Goal: Task Accomplishment & Management: Complete application form

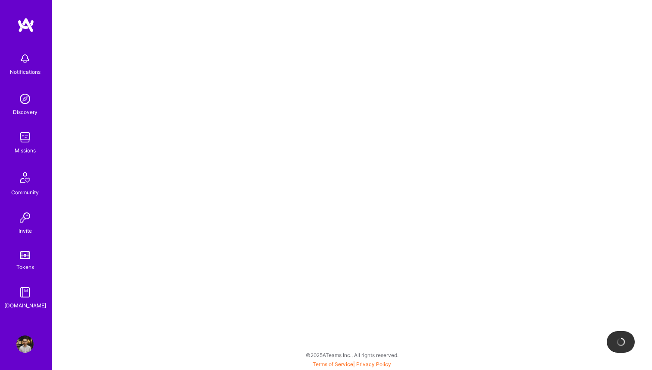
select select "GE"
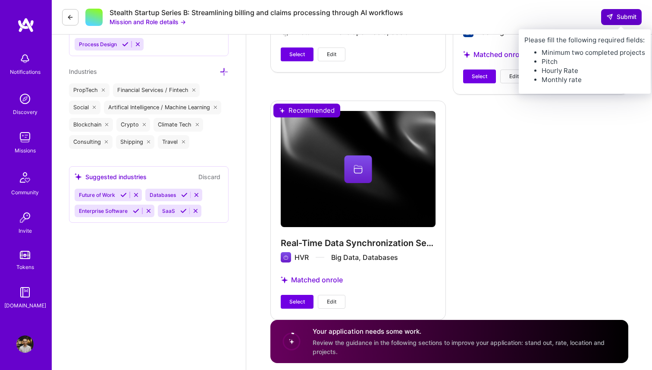
click at [620, 15] on span "Submit" at bounding box center [622, 17] width 30 height 9
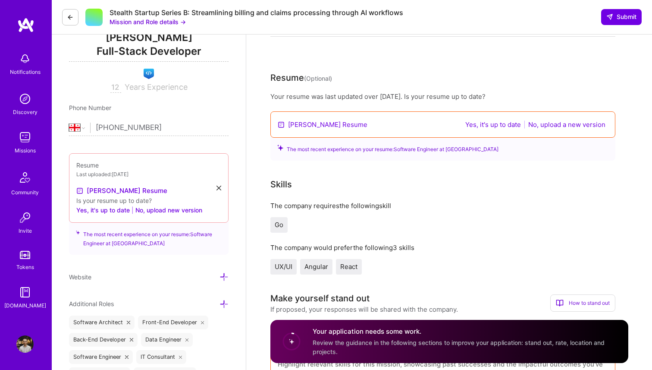
scroll to position [122, 0]
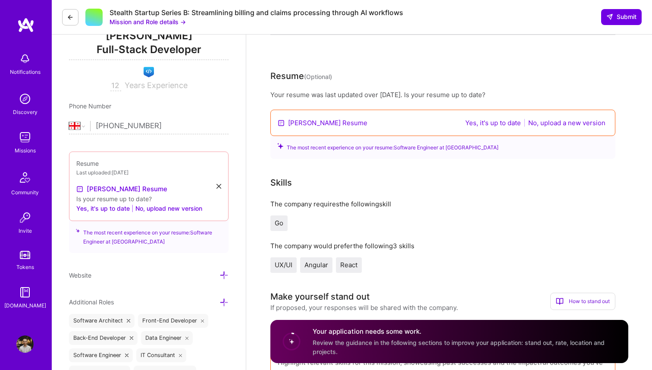
click at [508, 120] on button "Yes, it's up to date" at bounding box center [493, 123] width 61 height 10
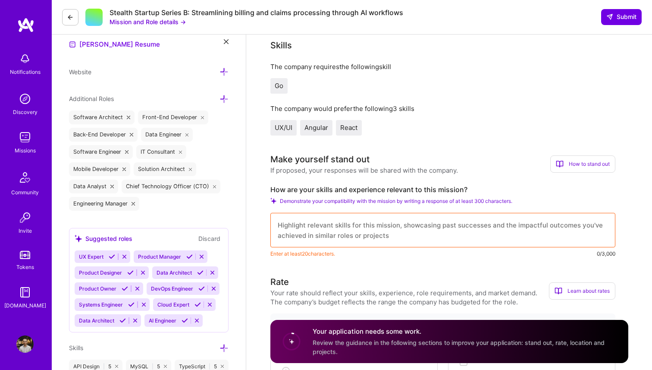
scroll to position [270, 0]
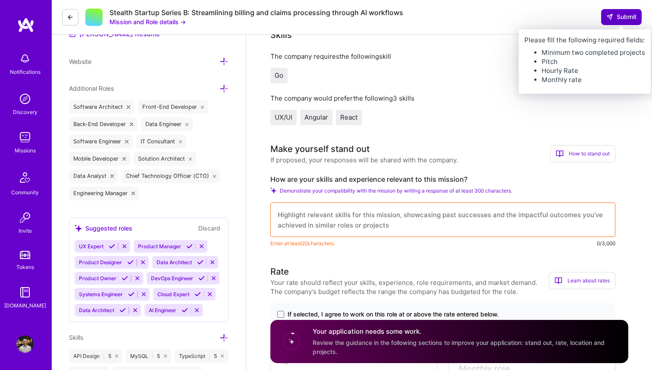
click at [625, 17] on span "Submit" at bounding box center [622, 17] width 30 height 9
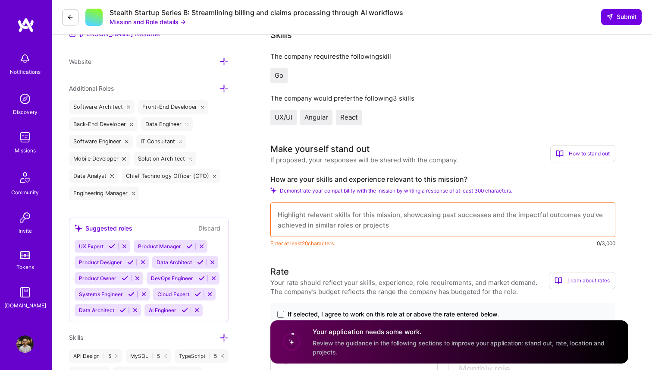
click at [395, 215] on textarea at bounding box center [443, 219] width 345 height 35
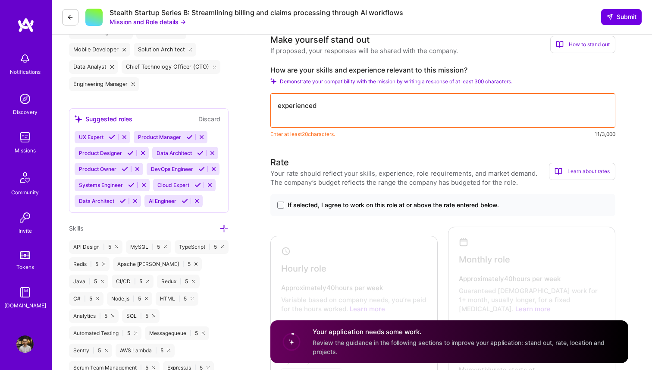
scroll to position [268, 0]
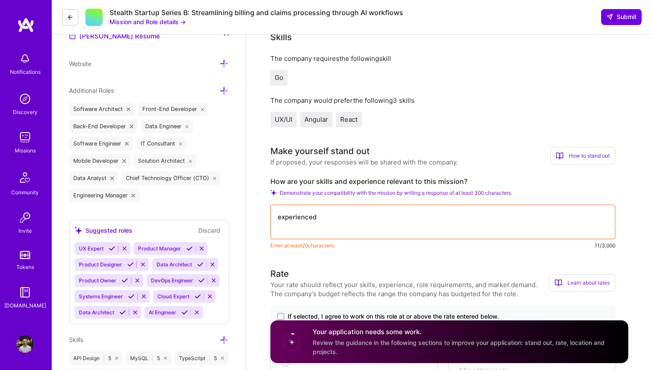
click at [325, 226] on textarea "experienced" at bounding box center [443, 222] width 345 height 35
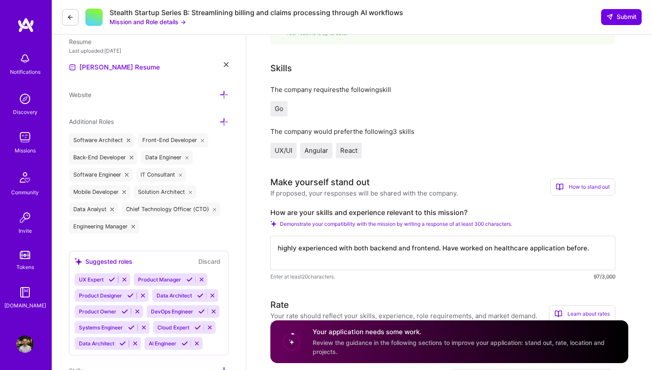
scroll to position [231, 0]
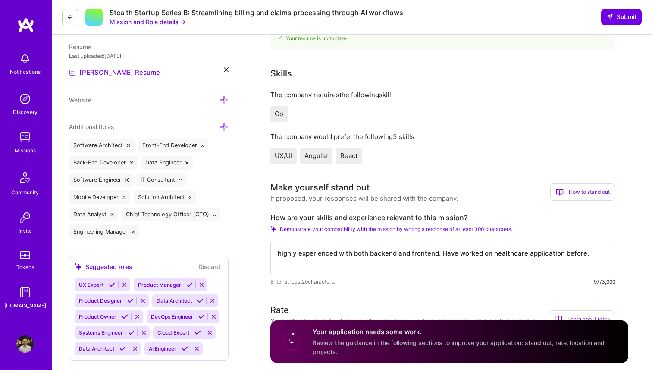
click at [279, 253] on textarea "highly experienced with both backend and frontend. Have worked on healthcare ap…" at bounding box center [443, 258] width 345 height 35
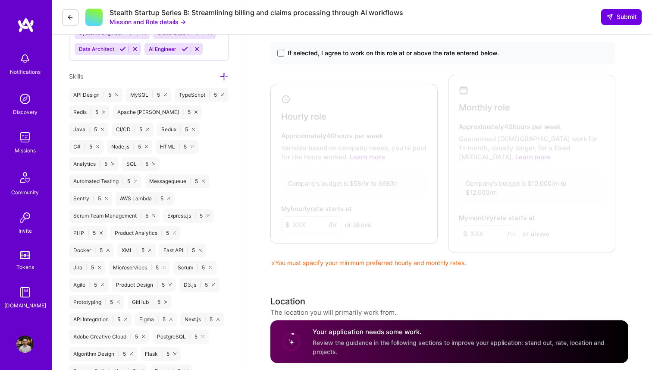
type textarea "highly experienced with both backend and frontend. Have worked on healthcare ap…"
click at [315, 142] on div at bounding box center [352, 161] width 158 height 151
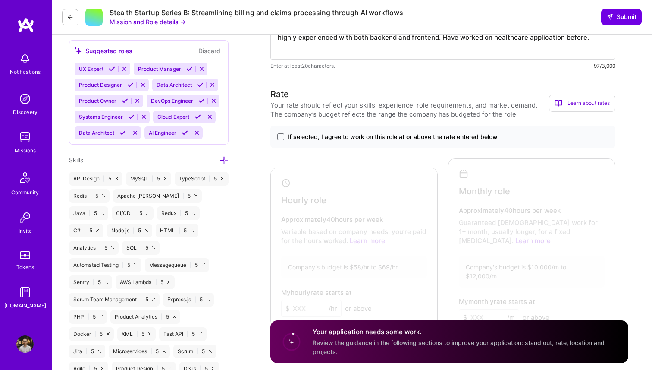
scroll to position [446, 0]
click at [315, 140] on span "If selected, I agree to work on this role at or above the rate entered below." at bounding box center [393, 137] width 211 height 9
click at [0, 0] on input "If selected, I agree to work on this role at or above the rate entered below." at bounding box center [0, 0] width 0 height 0
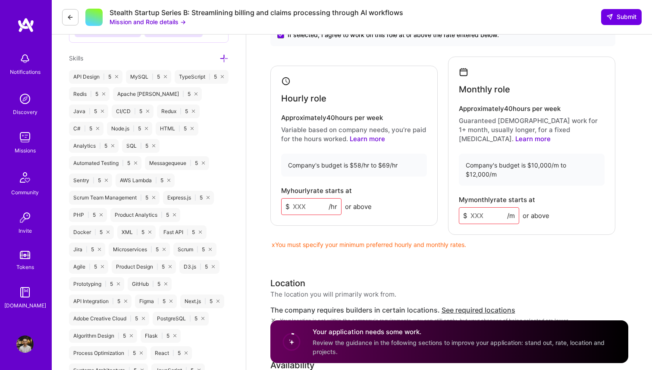
scroll to position [549, 0]
click at [345, 125] on p "Variable based on company needs, you’re paid for the hours worked. Learn more" at bounding box center [354, 134] width 146 height 18
click at [287, 78] on div "Hourly role" at bounding box center [354, 89] width 146 height 27
click at [492, 90] on h4 "Monthly role" at bounding box center [484, 89] width 51 height 10
click at [480, 207] on input at bounding box center [489, 215] width 60 height 17
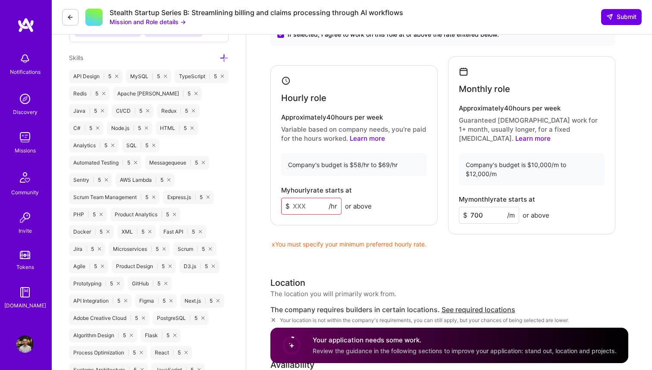
type input "7000"
type input "100000"
click at [302, 200] on input at bounding box center [311, 206] width 60 height 17
click at [380, 240] on div "x You must specify your minimum preferred monthly rate." at bounding box center [443, 244] width 345 height 9
click at [330, 126] on p "Variable based on company needs, you’re paid for the hours worked. Learn more" at bounding box center [354, 134] width 146 height 18
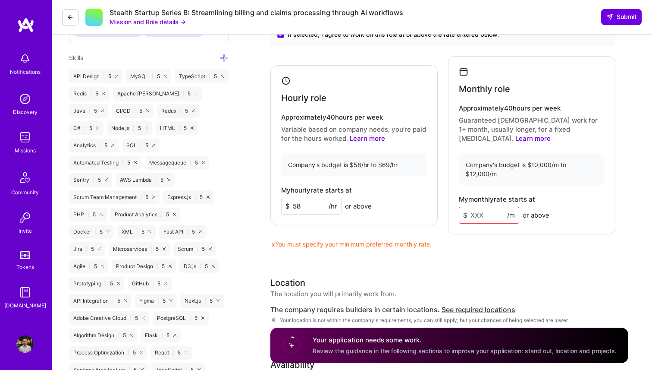
click at [310, 198] on input "58" at bounding box center [311, 206] width 60 height 17
click at [373, 218] on div "If selected, I agree to work on this role at or above the rate entered below. H…" at bounding box center [443, 135] width 345 height 225
click at [397, 218] on div "If selected, I agree to work on this role at or above the rate entered below. H…" at bounding box center [443, 135] width 345 height 225
click at [311, 198] on input "58" at bounding box center [311, 206] width 60 height 17
click at [340, 240] on div "x You must specify your minimum preferred monthly rate." at bounding box center [443, 244] width 345 height 9
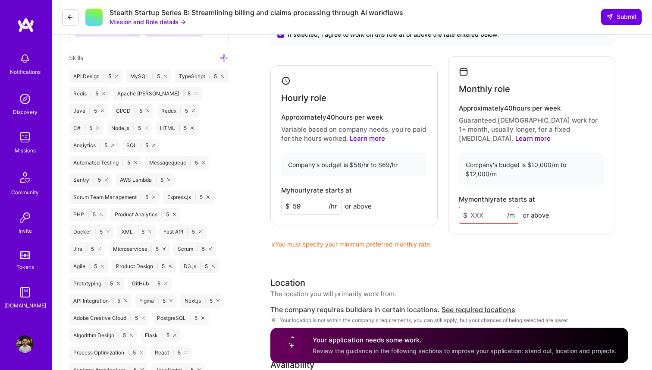
click at [318, 199] on input "59" at bounding box center [311, 206] width 60 height 17
type input "58"
click at [487, 207] on input at bounding box center [489, 215] width 60 height 17
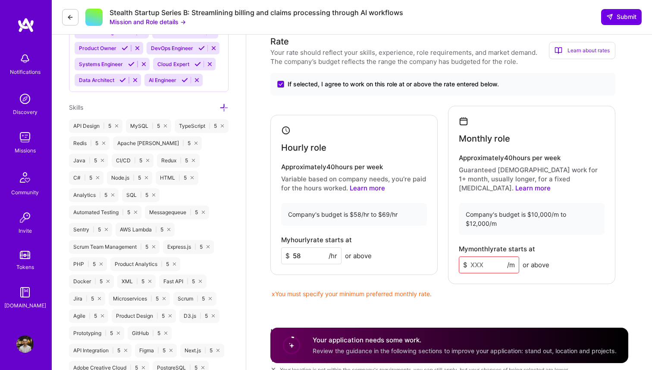
scroll to position [494, 0]
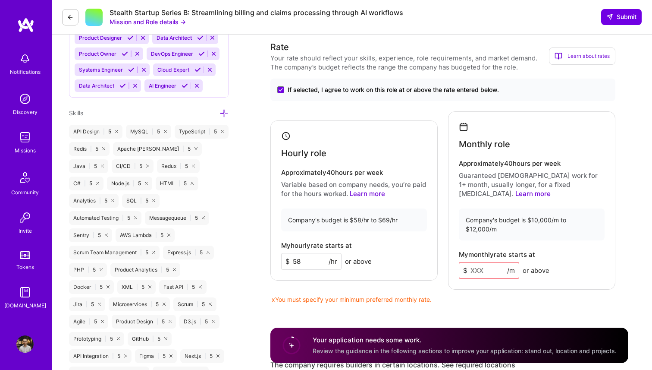
click at [481, 131] on div "Monthly role" at bounding box center [532, 135] width 146 height 27
click at [351, 142] on div "Hourly role" at bounding box center [354, 144] width 146 height 27
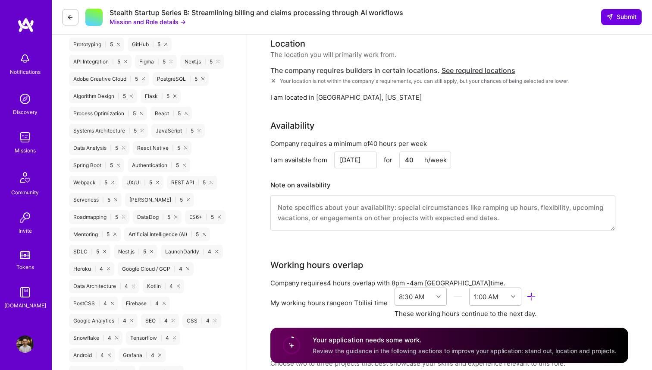
scroll to position [790, 0]
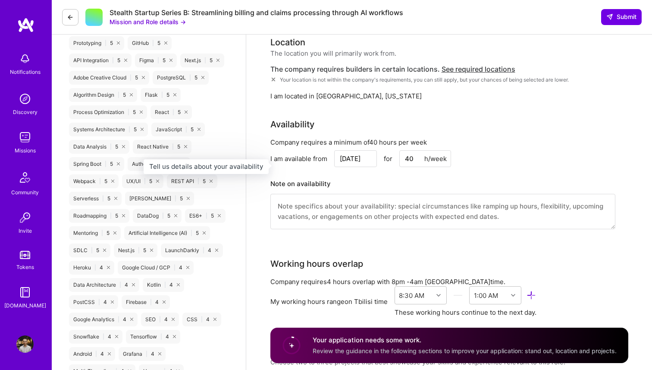
click at [337, 177] on h3 "Note on availability" at bounding box center [443, 183] width 345 height 13
click at [334, 194] on textarea at bounding box center [443, 211] width 345 height 35
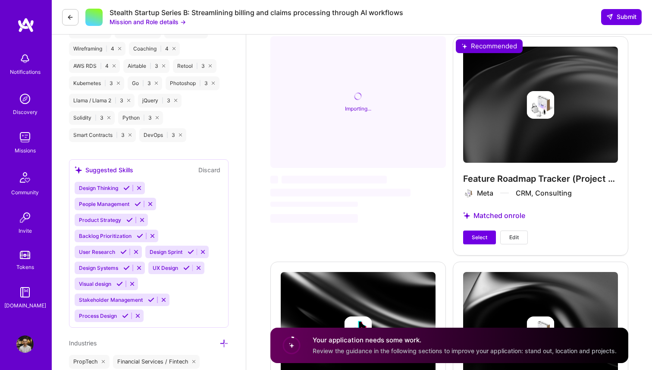
scroll to position [1425, 0]
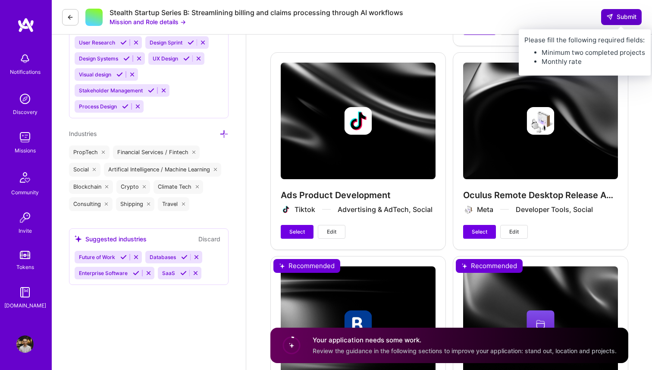
type textarea "Flexible with working hours and hours per week."
click at [623, 15] on span "Submit" at bounding box center [622, 17] width 30 height 9
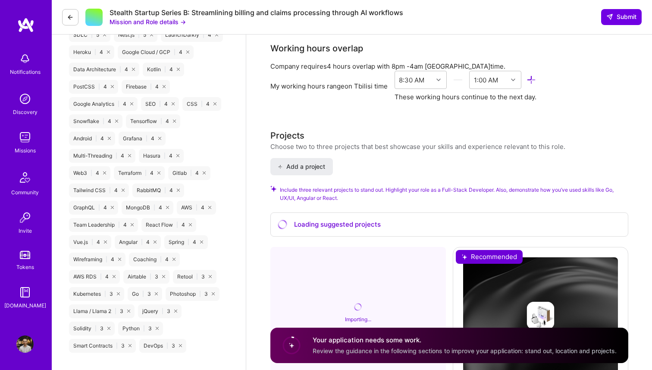
scroll to position [1010, 0]
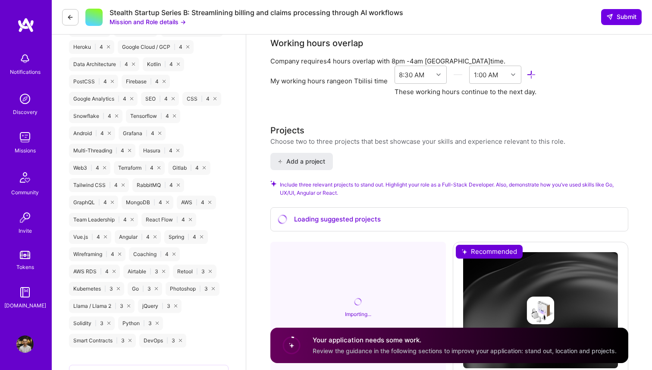
click at [406, 180] on span "Include three relevant projects to stand out. Highlight your role as a Full-Sta…" at bounding box center [454, 188] width 349 height 16
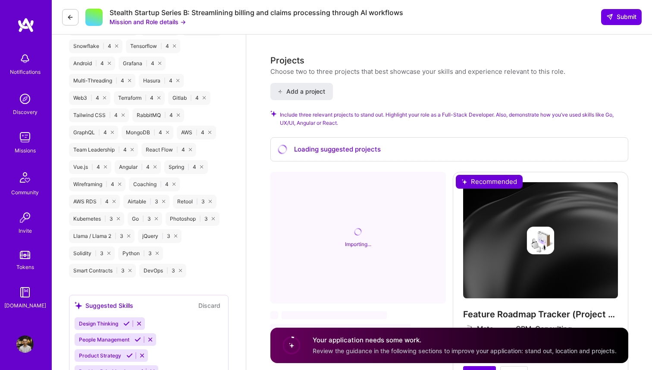
scroll to position [1216, 0]
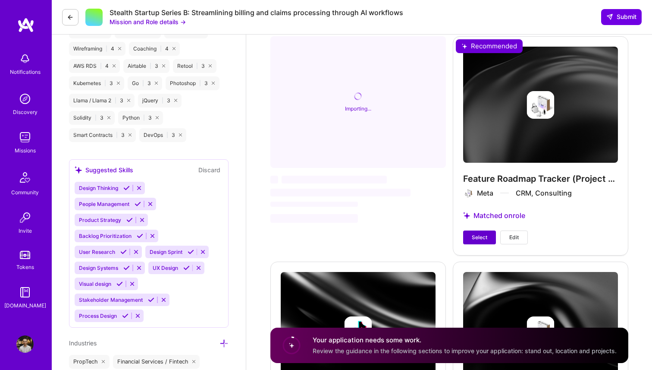
click at [479, 230] on button "Select" at bounding box center [479, 237] width 33 height 14
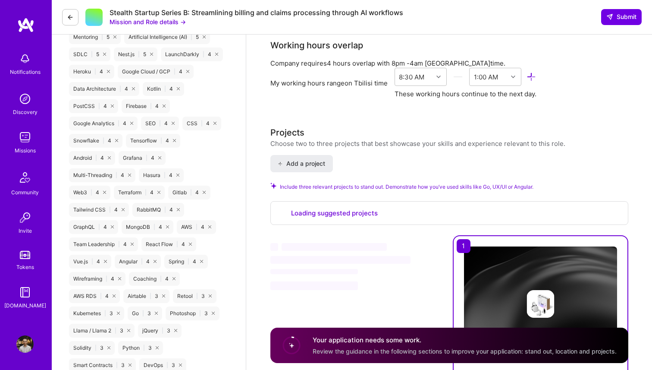
scroll to position [1008, 0]
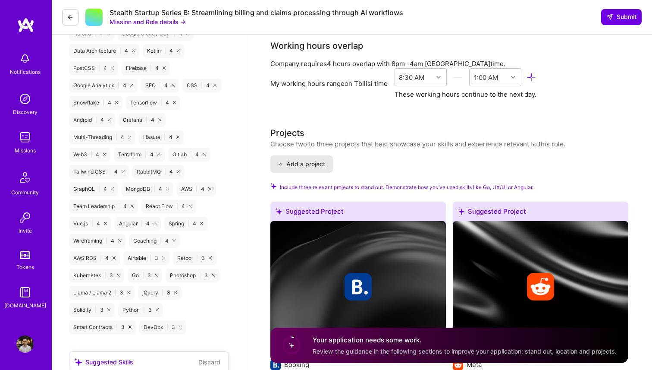
click at [317, 160] on span "Add a project" at bounding box center [301, 164] width 47 height 9
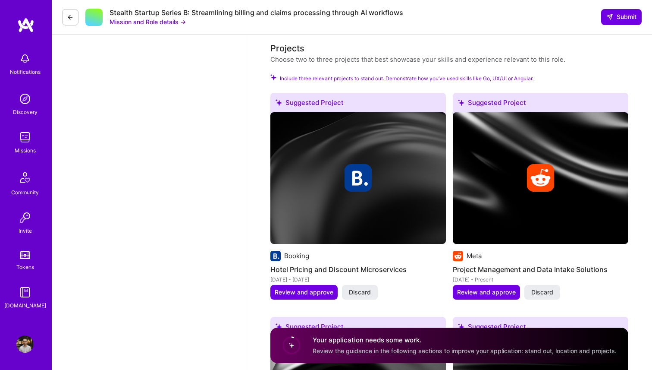
scroll to position [993, 0]
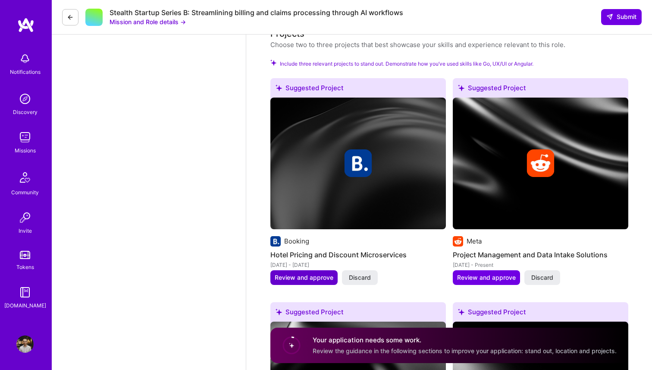
click at [299, 273] on span "Review and approve" at bounding box center [304, 277] width 59 height 9
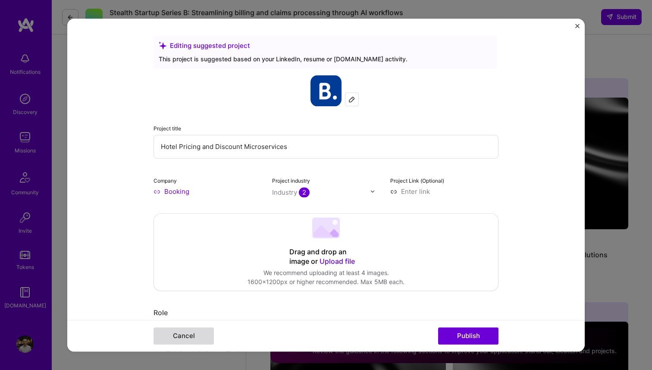
click at [192, 343] on button "Cancel" at bounding box center [184, 335] width 60 height 17
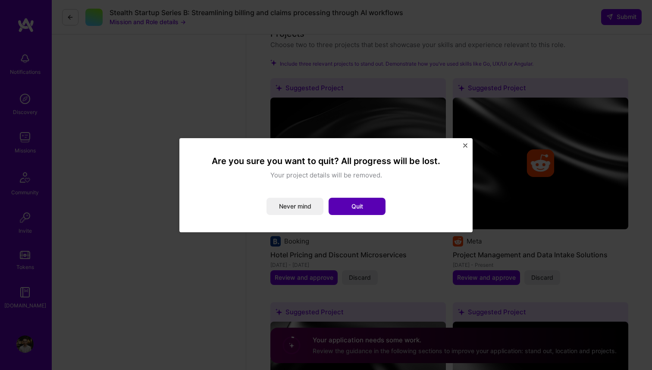
click at [378, 214] on button "Quit" at bounding box center [357, 206] width 57 height 17
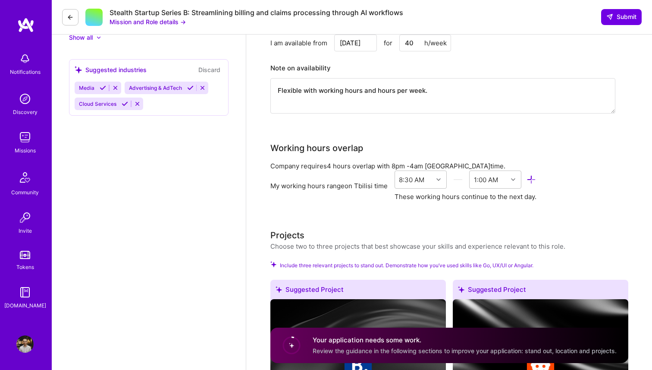
scroll to position [784, 0]
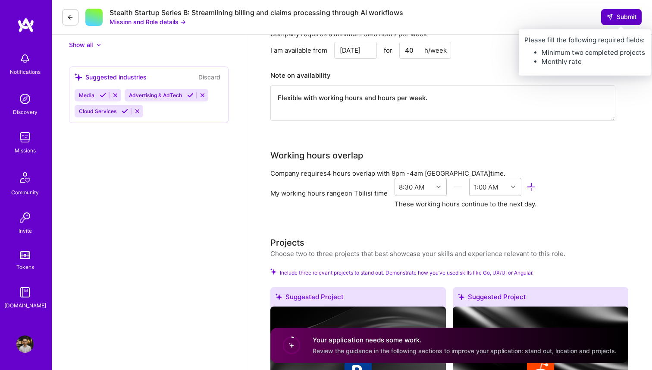
click at [628, 21] on span "Submit" at bounding box center [622, 17] width 30 height 9
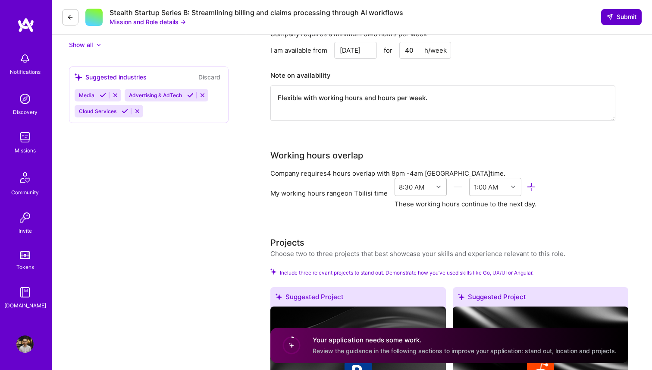
click at [627, 20] on span "Submit" at bounding box center [622, 17] width 30 height 9
click at [625, 16] on span "Submit" at bounding box center [622, 17] width 30 height 9
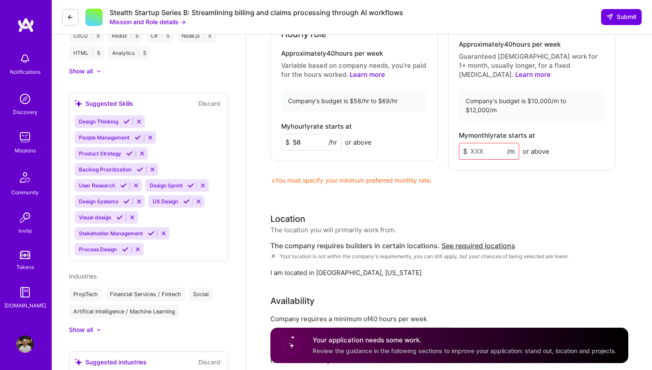
scroll to position [479, 0]
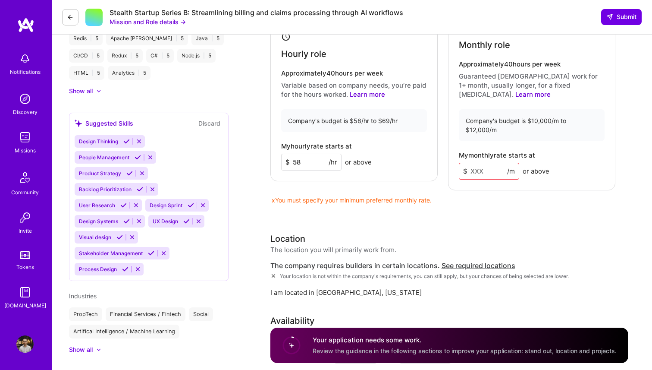
click at [480, 163] on input at bounding box center [489, 171] width 60 height 17
type input "9"
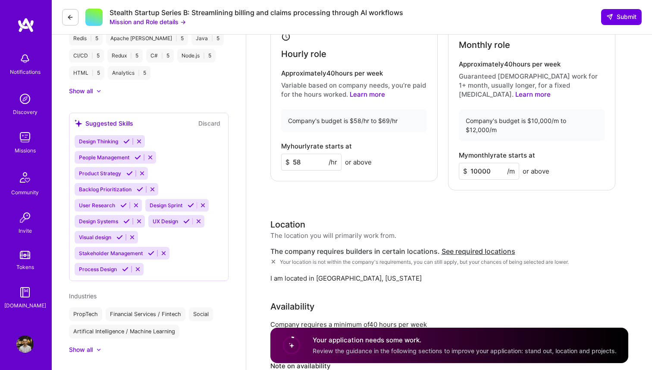
type input "10000"
click at [476, 184] on div "Rate Your rate should reflect your skills, experience, role requirements, and m…" at bounding box center [450, 181] width 358 height 481
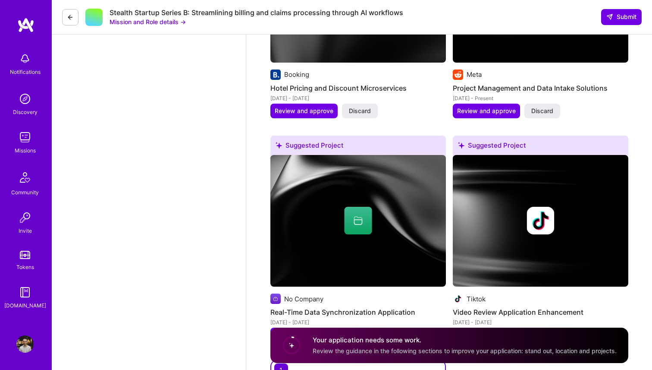
scroll to position [1150, 0]
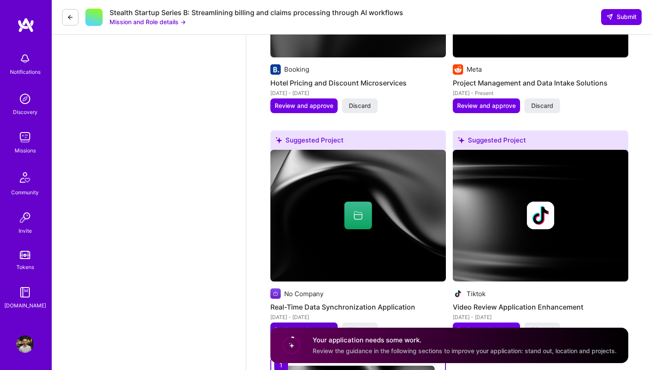
click at [303, 325] on span "Review and approve" at bounding box center [304, 329] width 59 height 9
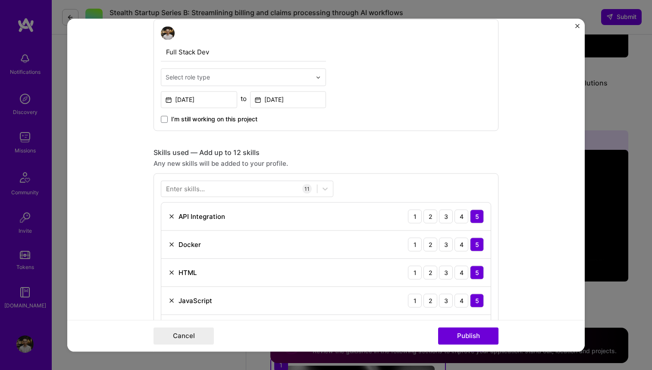
scroll to position [318, 0]
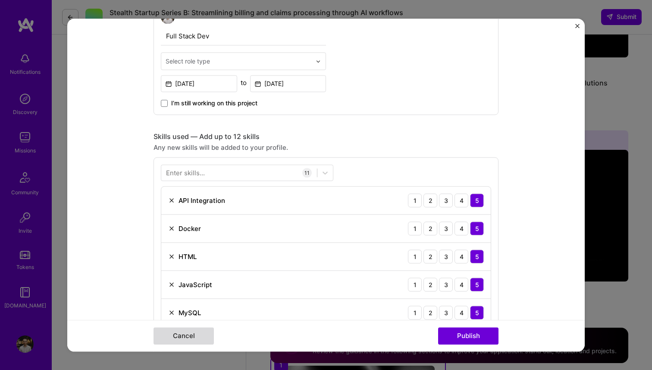
click at [194, 342] on button "Cancel" at bounding box center [184, 335] width 60 height 17
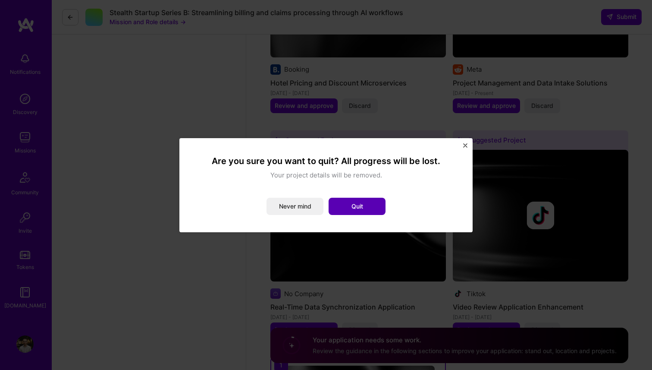
click at [376, 204] on button "Quit" at bounding box center [357, 206] width 57 height 17
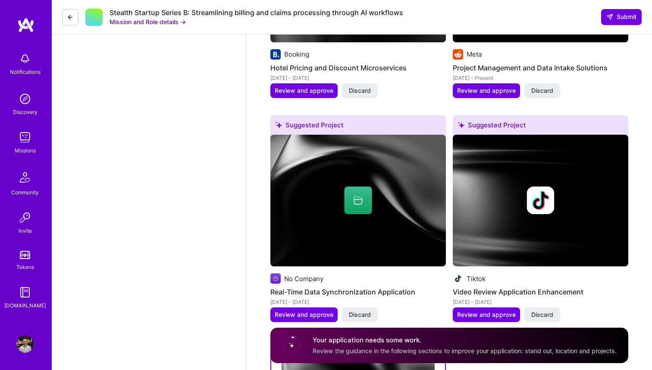
scroll to position [1163, 0]
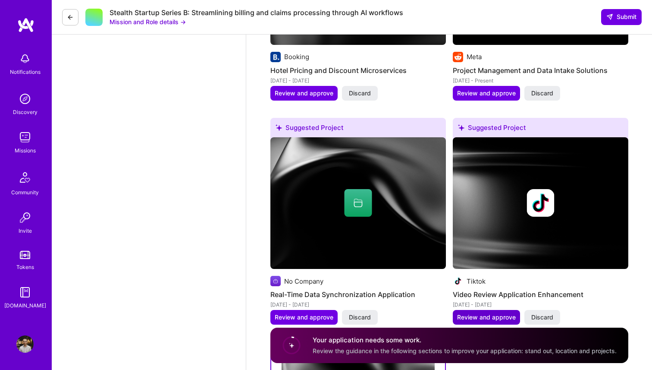
click at [484, 313] on span "Review and approve" at bounding box center [486, 317] width 59 height 9
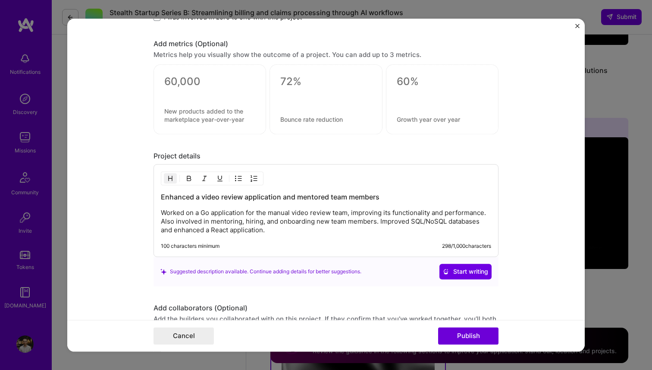
scroll to position [1034, 0]
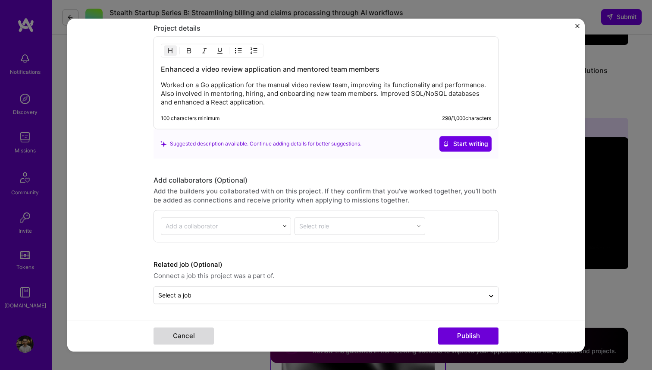
click at [198, 334] on button "Cancel" at bounding box center [184, 335] width 60 height 17
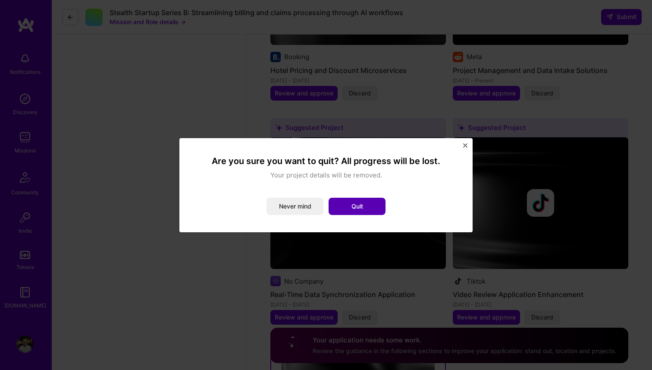
click at [354, 204] on button "Quit" at bounding box center [357, 206] width 57 height 17
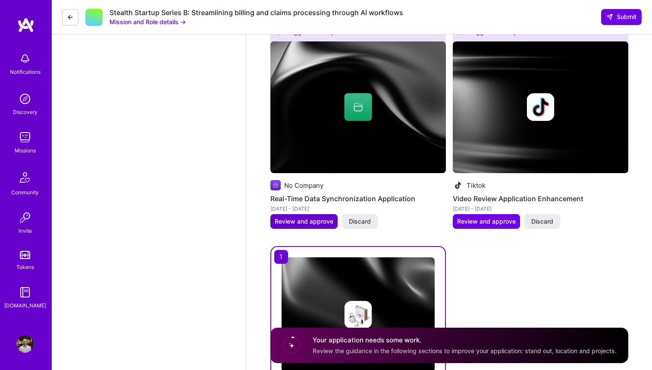
scroll to position [1261, 0]
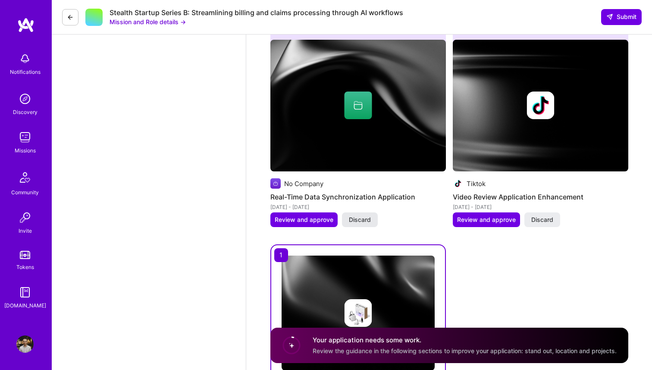
click at [370, 215] on span "Discard" at bounding box center [360, 219] width 22 height 9
click at [546, 212] on div "Suggested Project Tiktok Video Review Application Enhancement Dec 2020 - Sep 20…" at bounding box center [541, 128] width 176 height 217
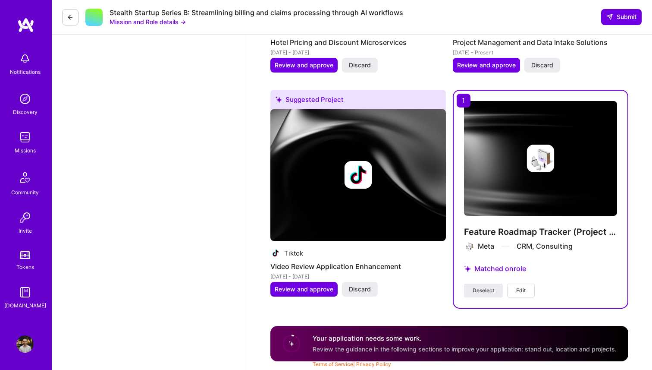
scroll to position [1180, 0]
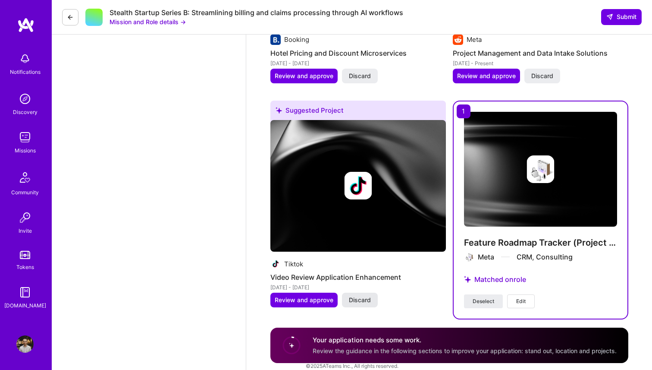
click at [356, 296] on span "Discard" at bounding box center [360, 300] width 22 height 9
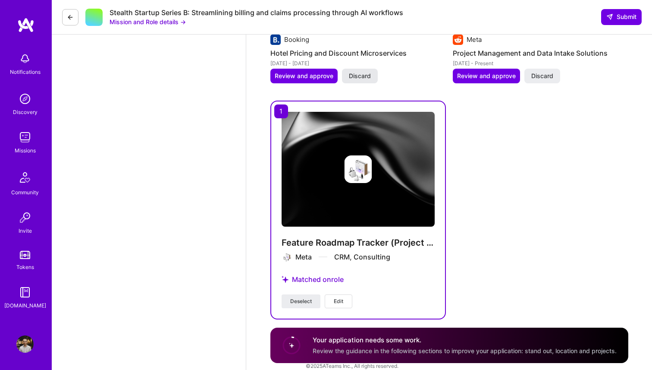
click at [357, 72] on span "Discard" at bounding box center [360, 76] width 22 height 9
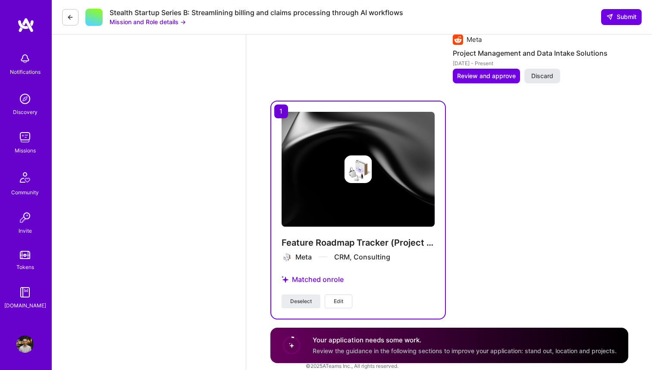
click at [539, 53] on div "Projects Choose two to three projects that best showcase your skills and experi…" at bounding box center [450, 73] width 358 height 494
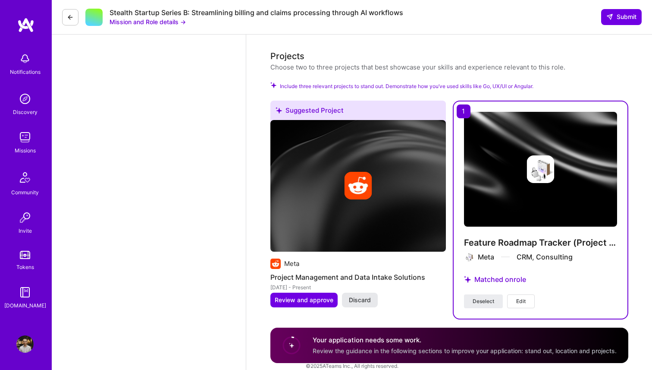
click at [356, 293] on button "Discard" at bounding box center [360, 300] width 36 height 15
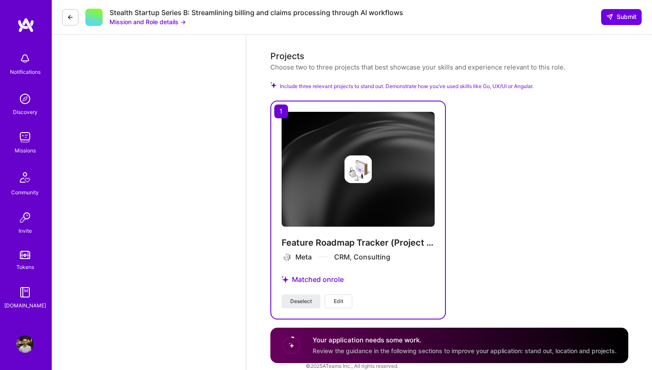
click at [299, 297] on span "Deselect" at bounding box center [301, 301] width 22 height 8
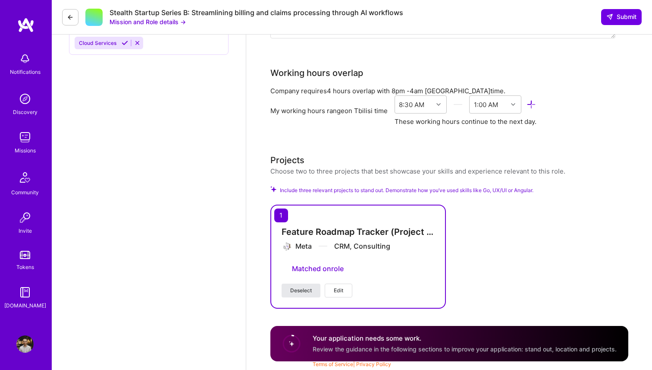
scroll to position [746, 0]
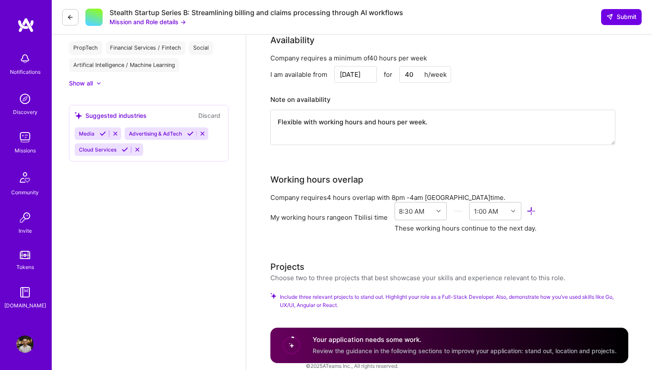
click at [313, 273] on div "Choose two to three projects that best showcase your skills and experience rele…" at bounding box center [418, 277] width 295 height 9
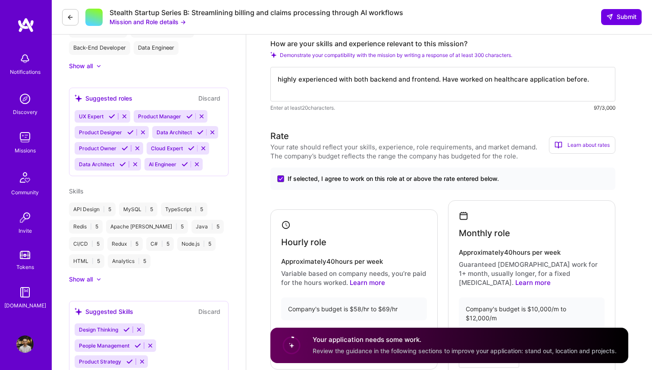
scroll to position [0, 0]
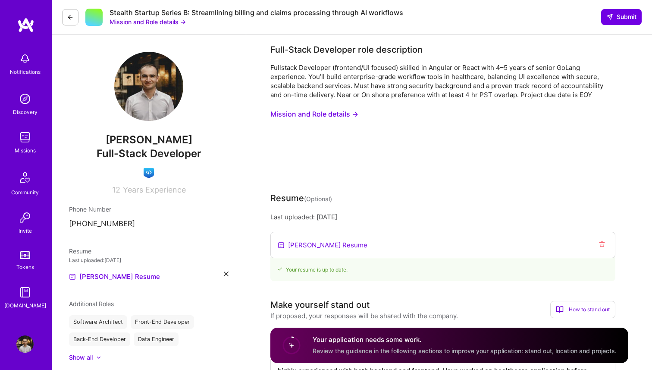
click at [25, 342] on img at bounding box center [24, 343] width 17 height 17
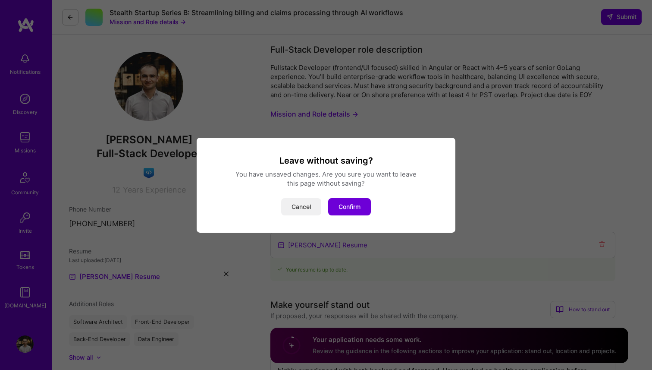
click at [306, 207] on button "Cancel" at bounding box center [301, 206] width 40 height 17
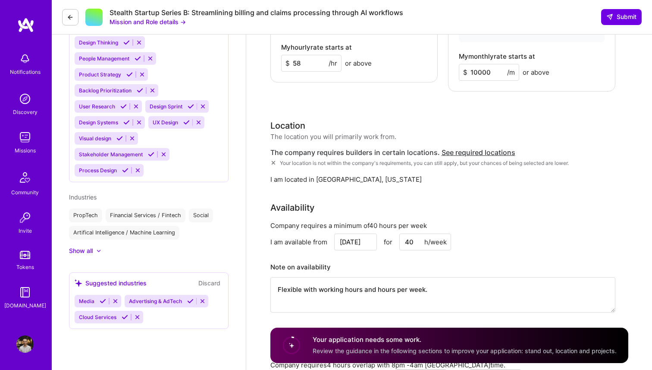
scroll to position [746, 0]
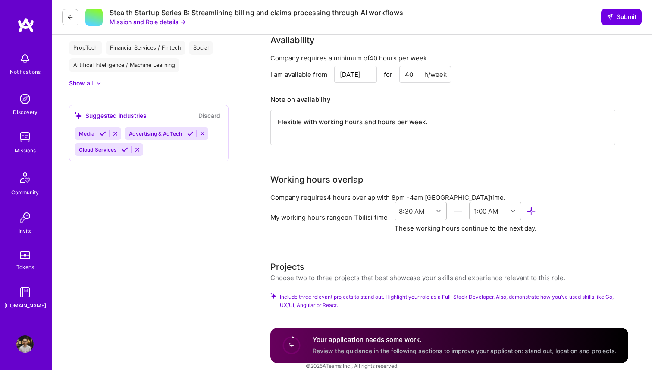
click at [306, 293] on span "Include three relevant projects to stand out. Highlight your role as a Full-Sta…" at bounding box center [454, 301] width 349 height 16
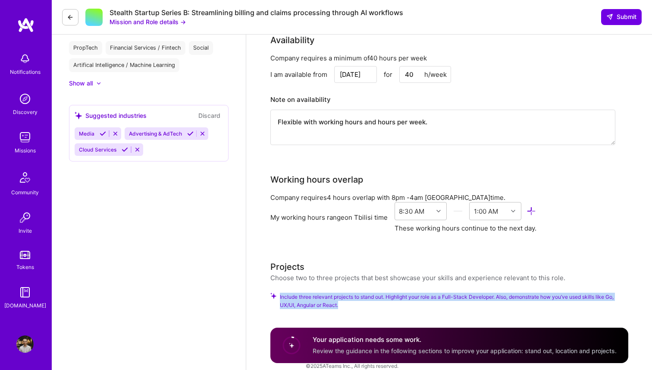
click at [306, 293] on span "Include three relevant projects to stand out. Highlight your role as a Full-Sta…" at bounding box center [454, 301] width 349 height 16
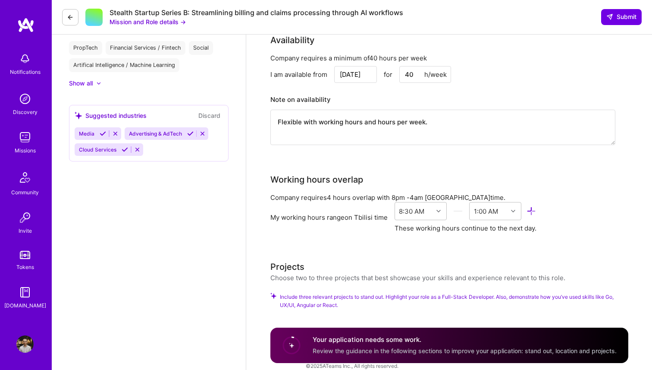
click at [387, 293] on span "Include three relevant projects to stand out. Highlight your role as a Full-Sta…" at bounding box center [454, 301] width 349 height 16
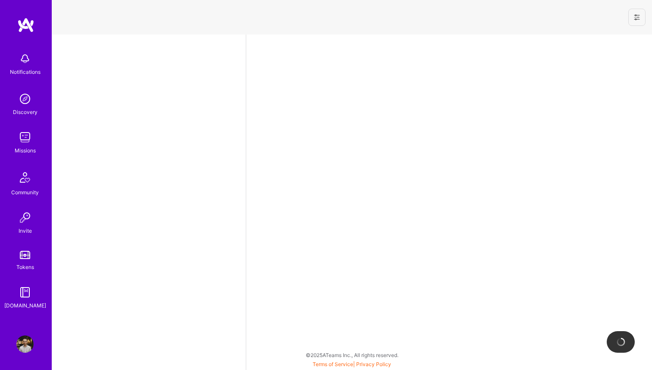
select select "GE"
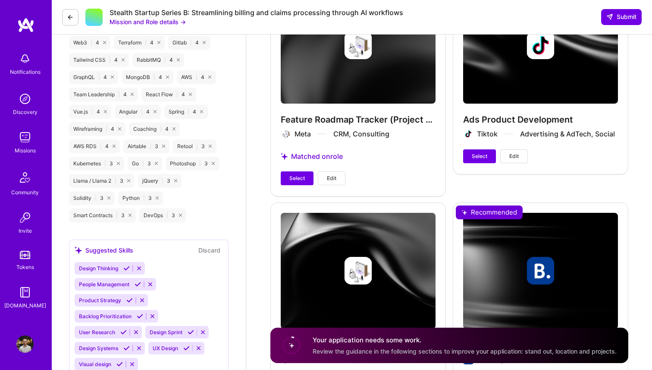
scroll to position [1119, 0]
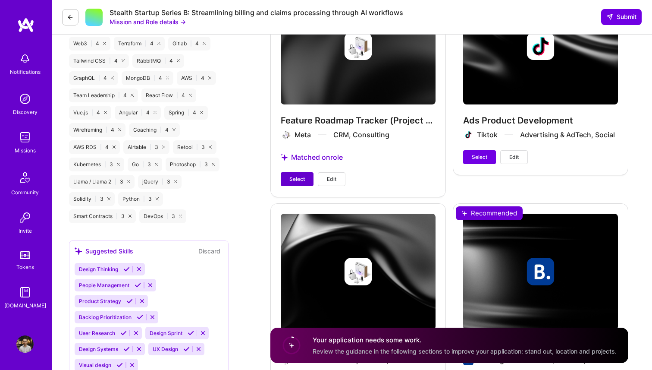
click at [297, 175] on span "Select" at bounding box center [298, 179] width 16 height 8
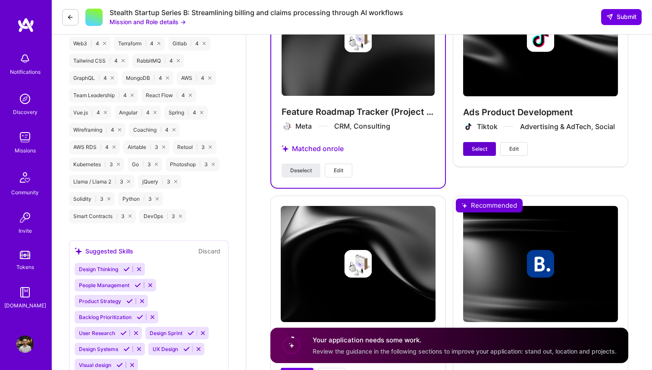
click at [483, 145] on span "Select" at bounding box center [480, 149] width 16 height 8
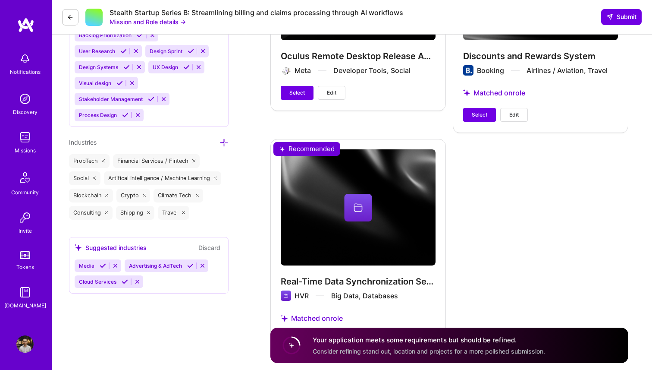
scroll to position [1385, 0]
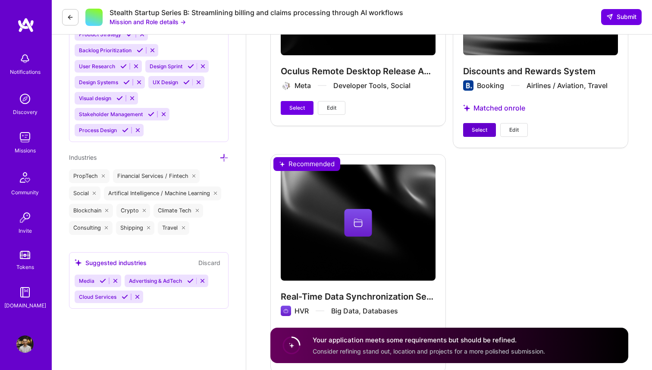
click at [480, 126] on span "Select" at bounding box center [480, 130] width 16 height 8
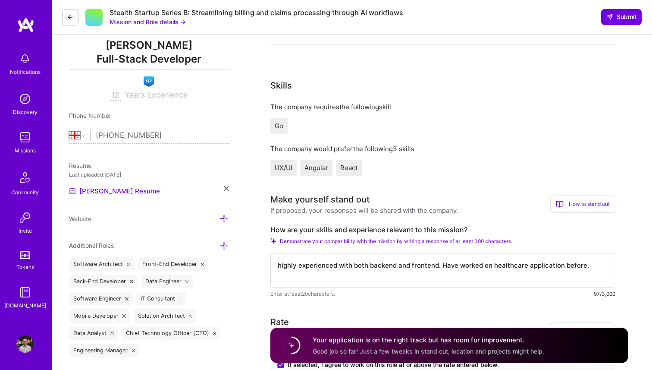
scroll to position [106, 0]
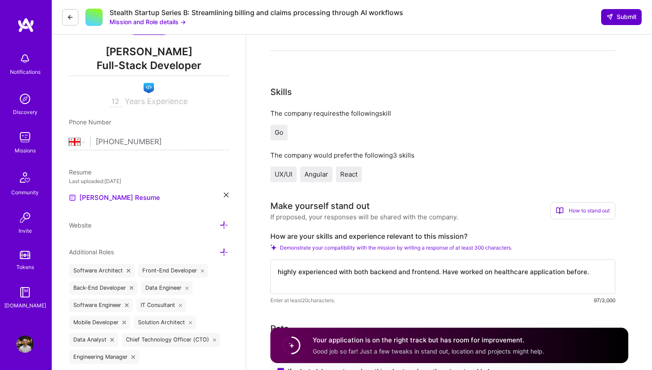
click at [616, 19] on span "Submit" at bounding box center [622, 17] width 30 height 9
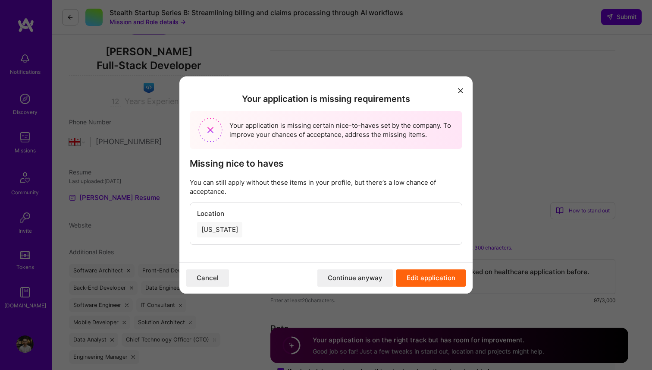
click at [363, 281] on button "Continue anyway" at bounding box center [356, 277] width 76 height 17
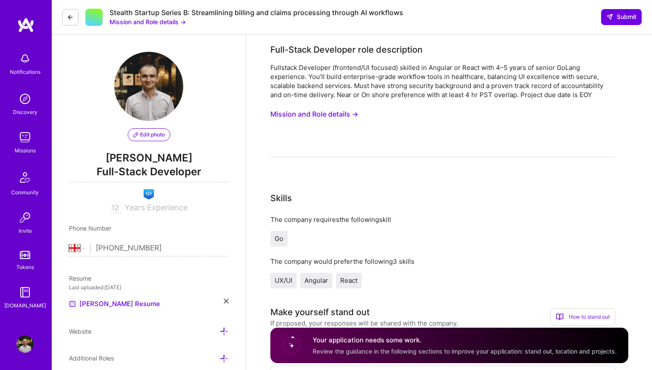
select select "GE"
